Goal: Transaction & Acquisition: Purchase product/service

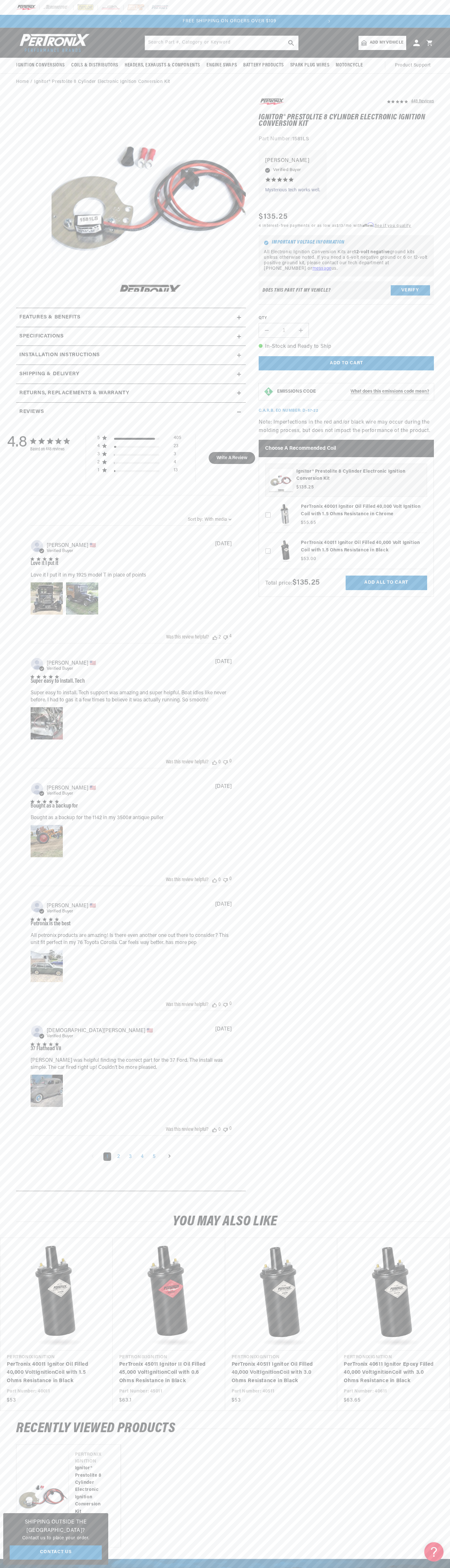
scroll to position [0, 196]
click at [84, 5] on img at bounding box center [85, 7] width 18 height 7
click at [427, 874] on div "448 Reviews" at bounding box center [340, 648] width 189 height 1101
click at [103, 1567] on html "Skip to content Your cart Your cart is empty Get the right parts the first time…" at bounding box center [225, 784] width 450 height 1568
click at [30, 1567] on html "Skip to content Your cart Your cart is empty Get the right parts the first time…" at bounding box center [225, 784] width 450 height 1568
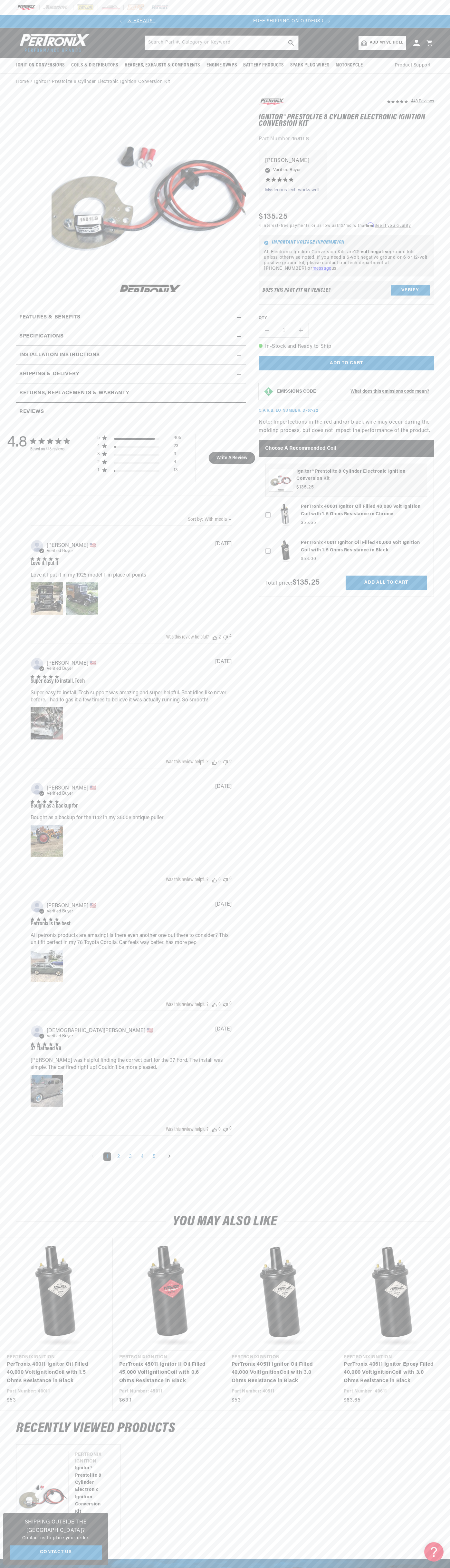
scroll to position [0, 196]
